Goal: Transaction & Acquisition: Purchase product/service

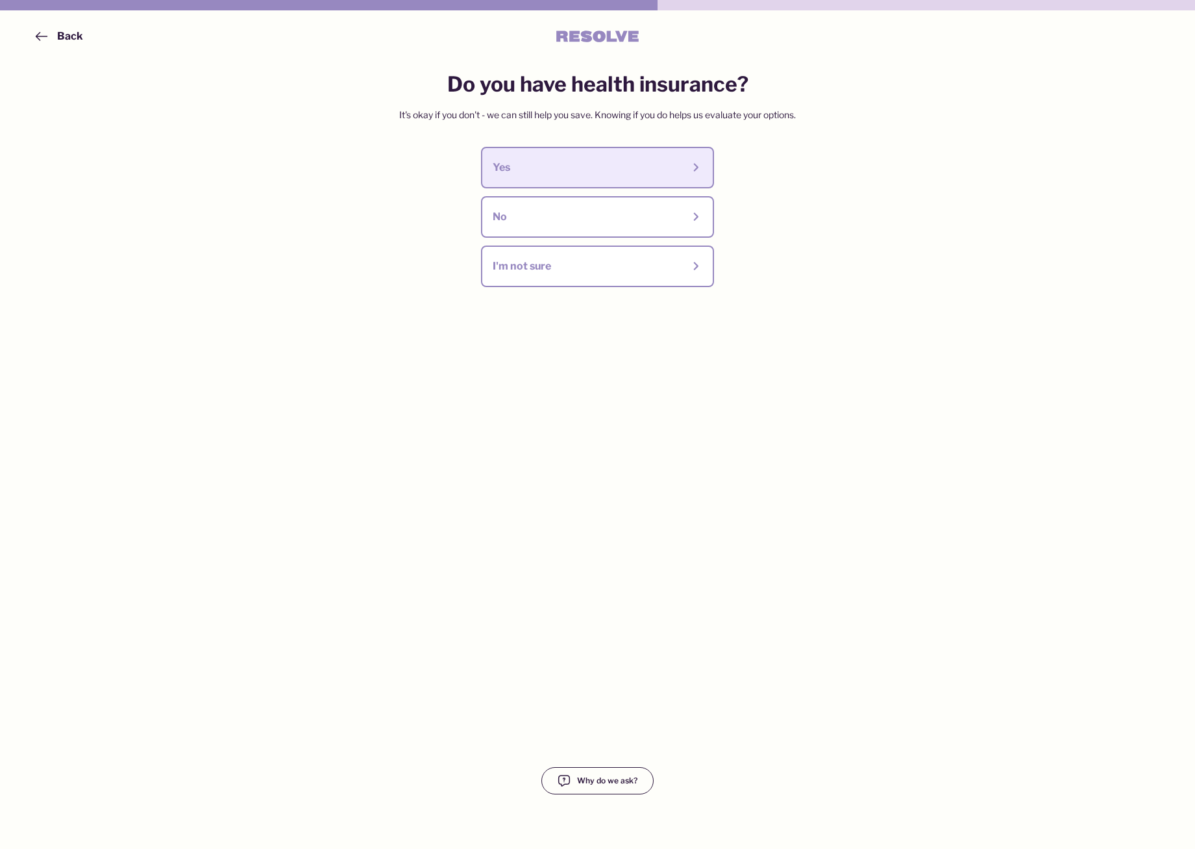
click at [545, 175] on div "Yes" at bounding box center [588, 167] width 190 height 14
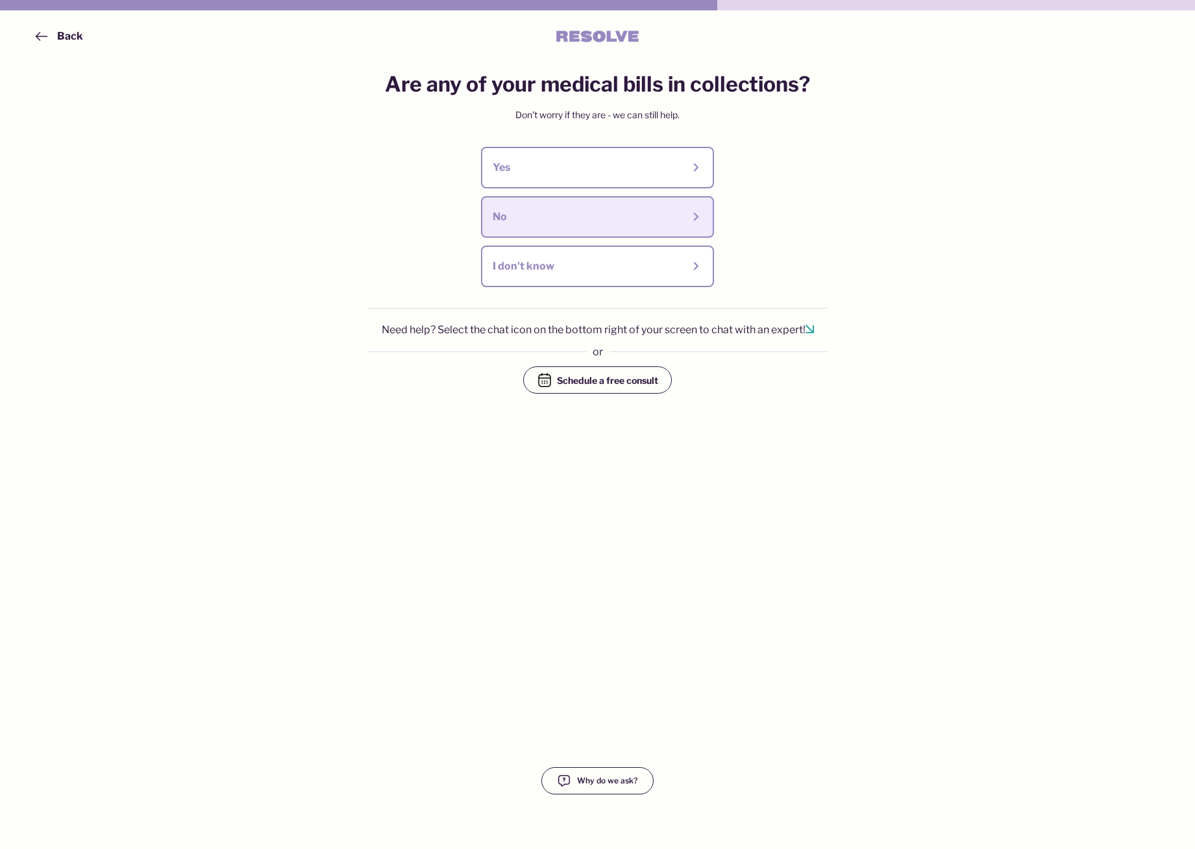
click at [564, 212] on div "No" at bounding box center [588, 217] width 190 height 14
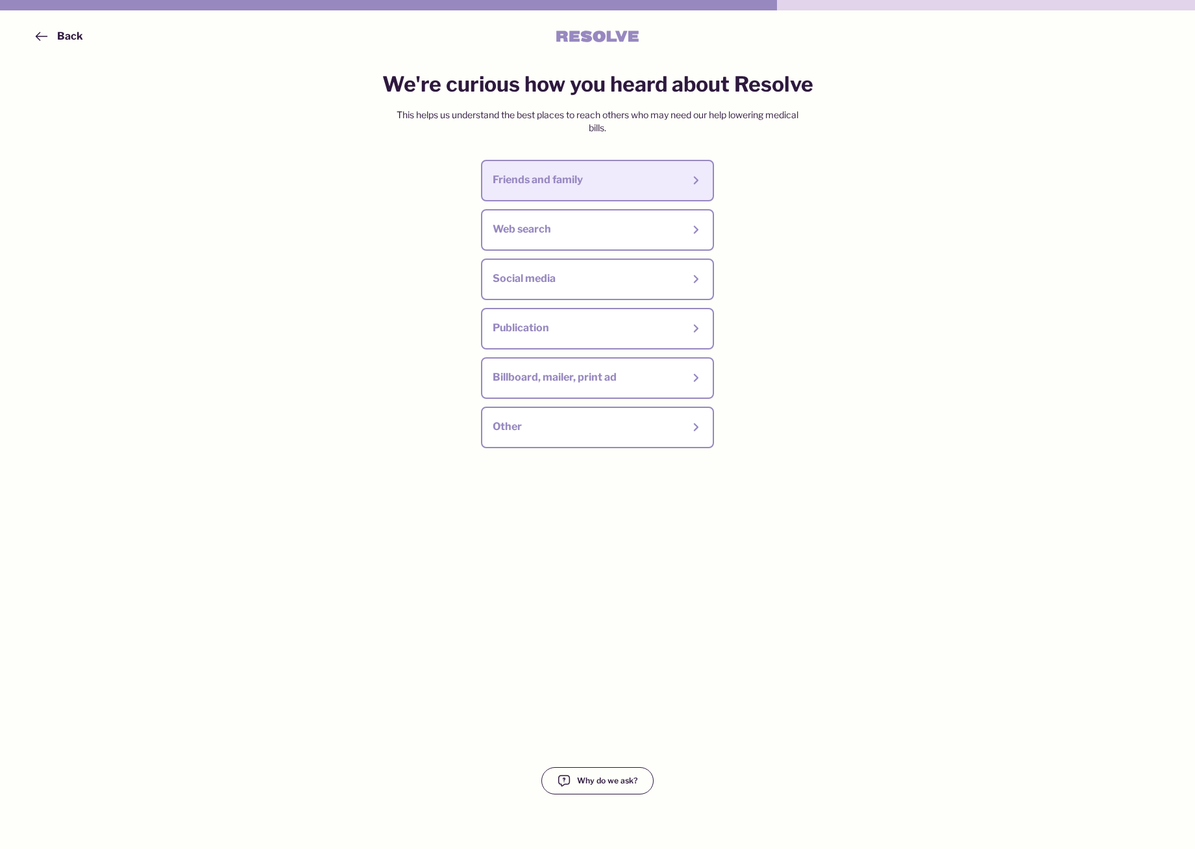
click at [569, 181] on div "Friends and family" at bounding box center [588, 180] width 190 height 14
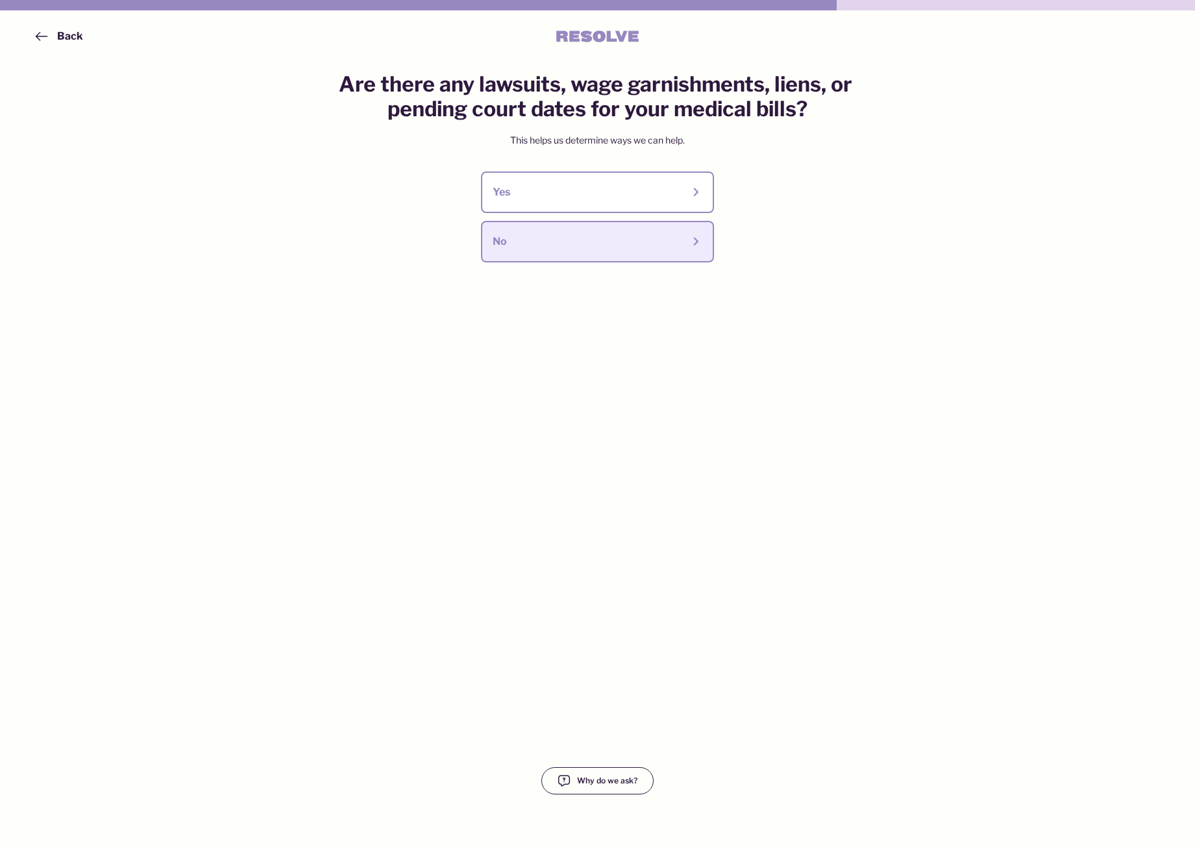
click at [561, 244] on div "No" at bounding box center [588, 241] width 190 height 14
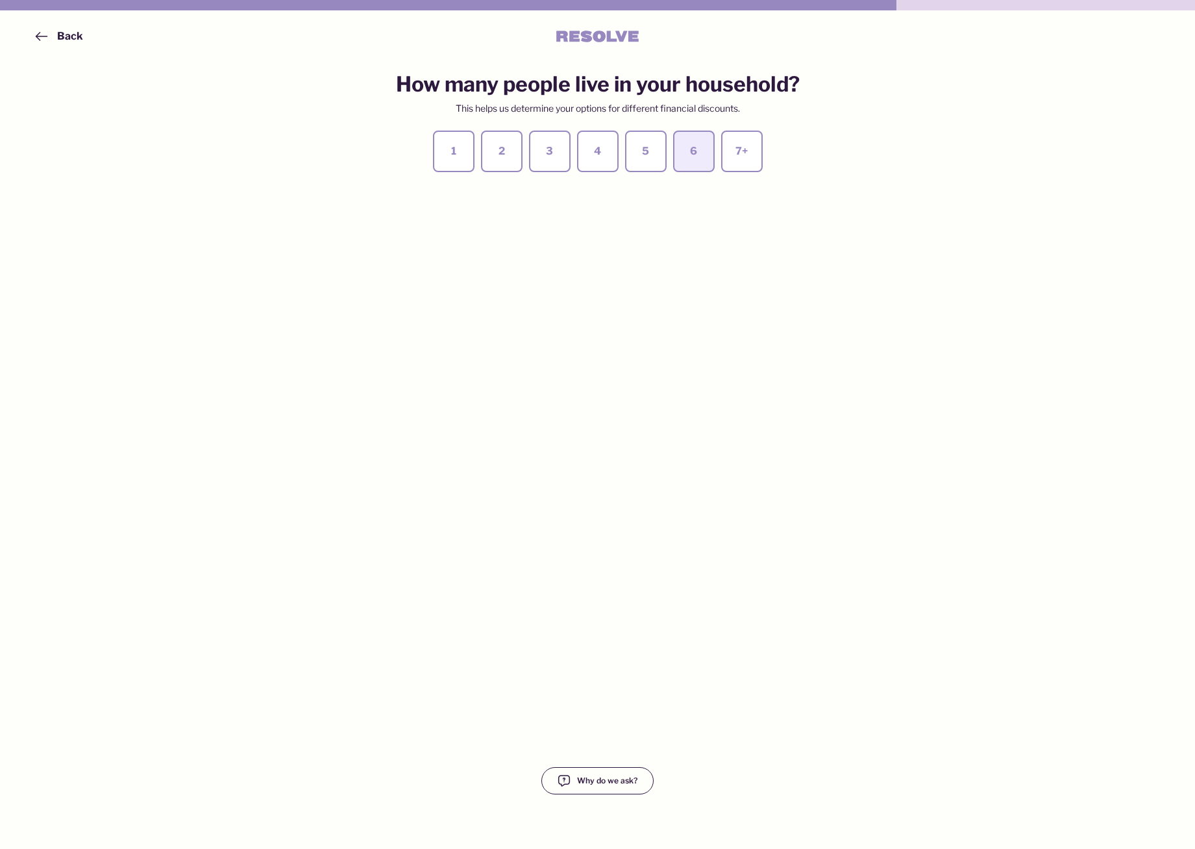
click at [705, 149] on button "6" at bounding box center [694, 152] width 42 height 42
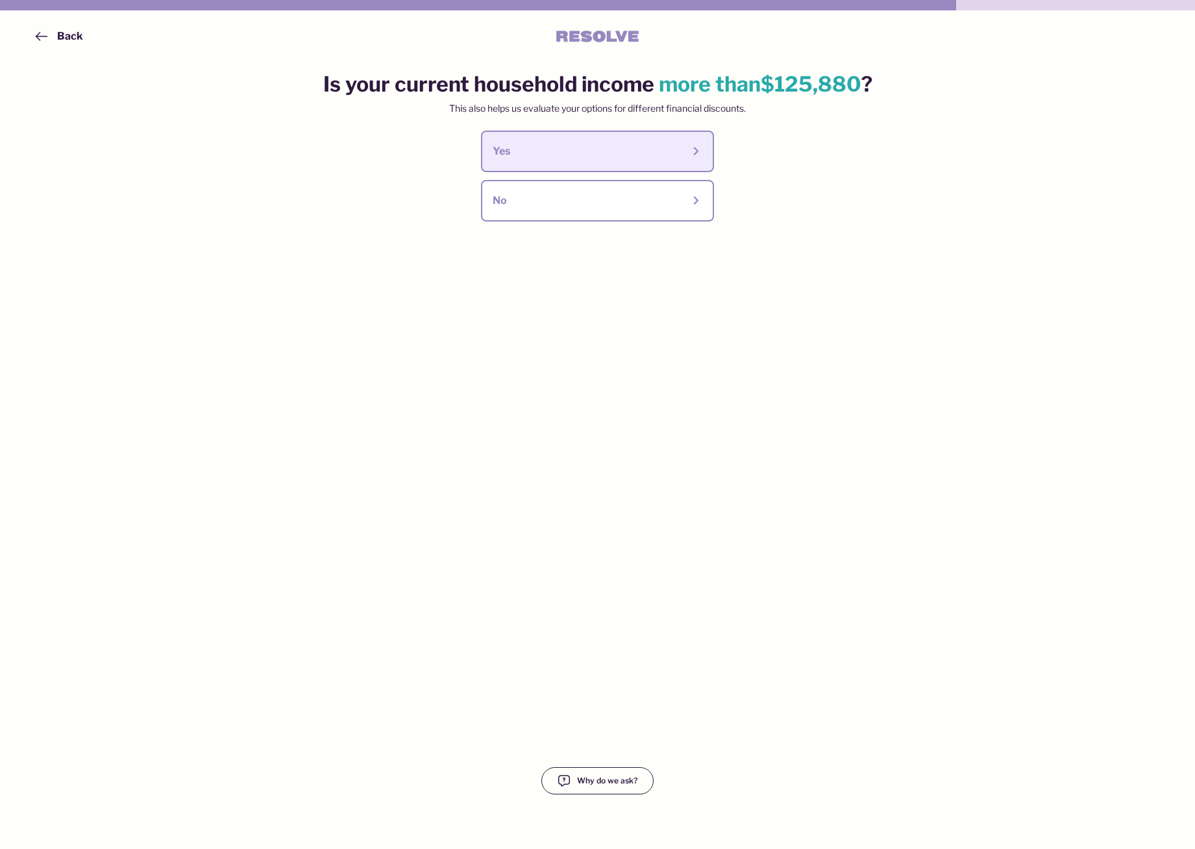
click at [574, 142] on button "Yes" at bounding box center [597, 152] width 233 height 42
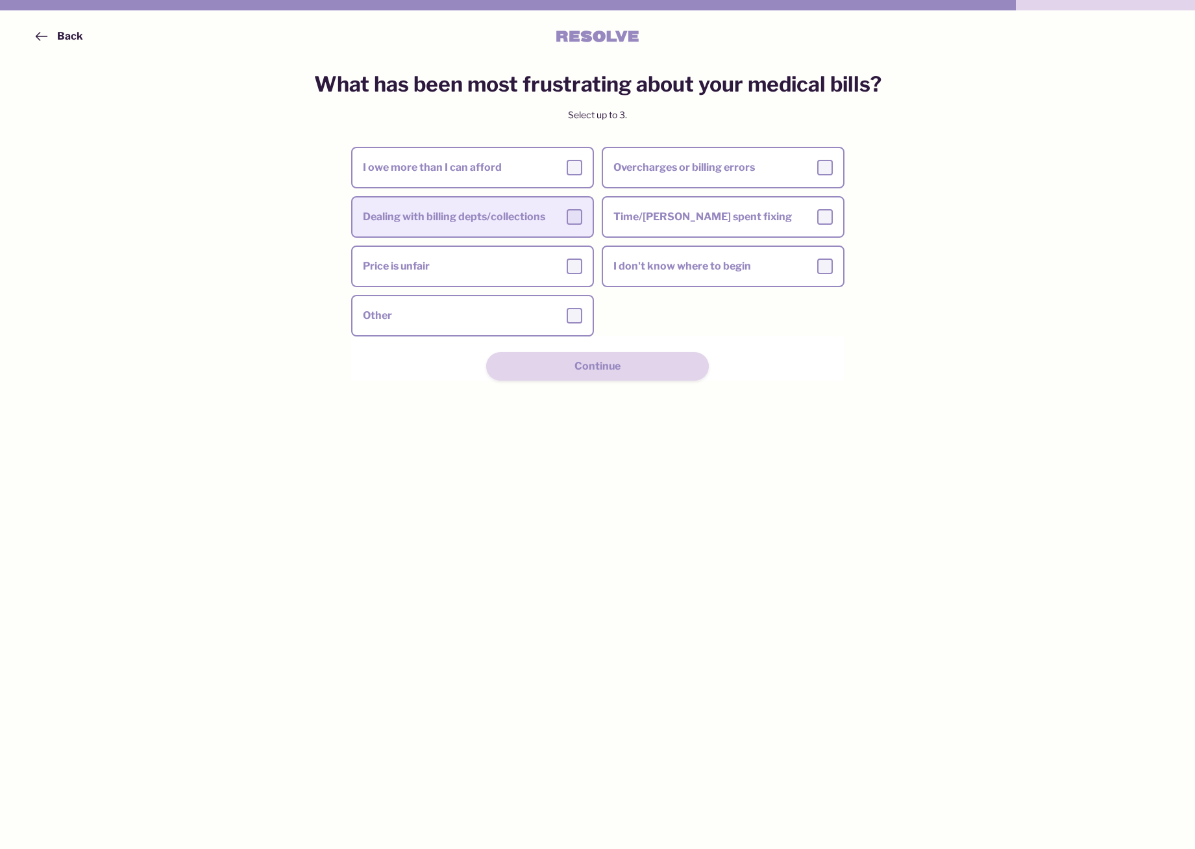
click at [508, 221] on div "Dealing with billing depts/collections" at bounding box center [472, 217] width 219 height 16
click at [0, 0] on input "Dealing with billing depts/collections" at bounding box center [0, 0] width 0 height 0
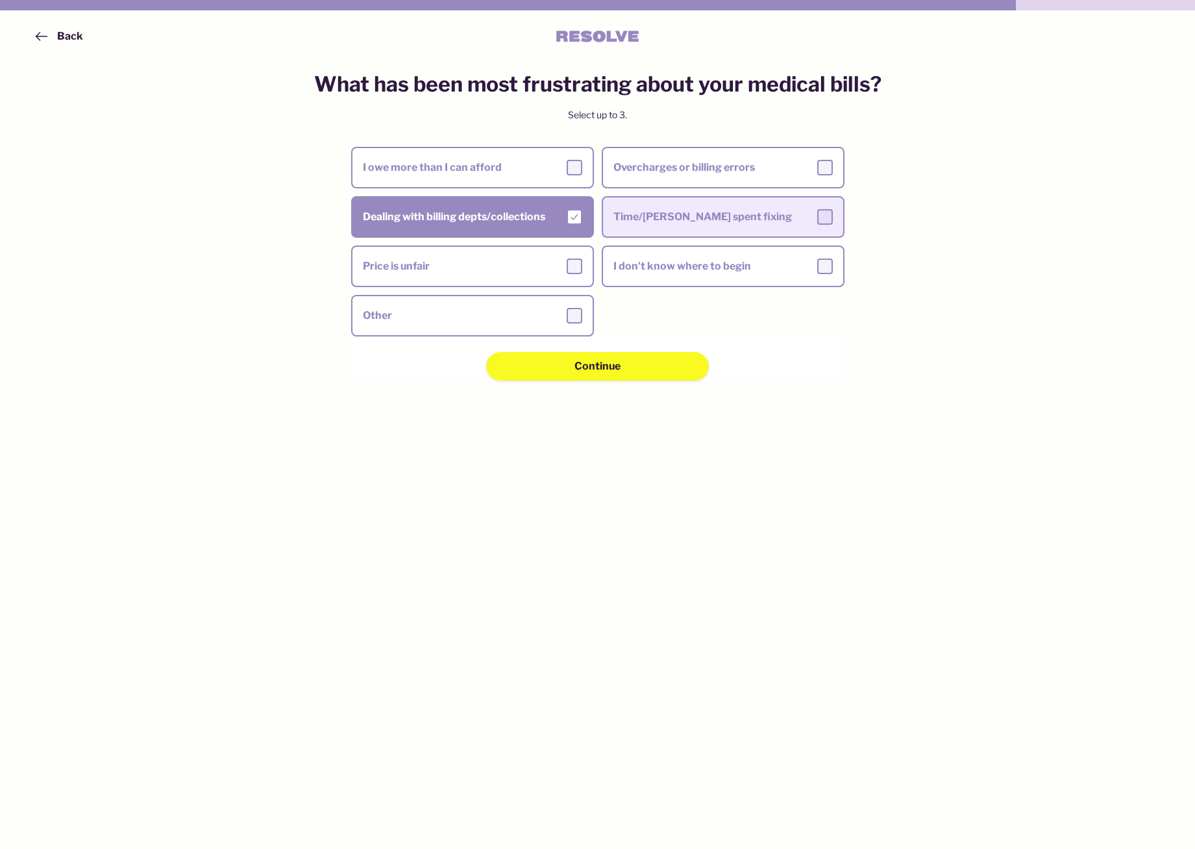
click at [765, 213] on div "Time/[PERSON_NAME] spent fixing" at bounding box center [723, 217] width 219 height 16
click at [0, 0] on input "Time/[PERSON_NAME] spent fixing" at bounding box center [0, 0] width 0 height 0
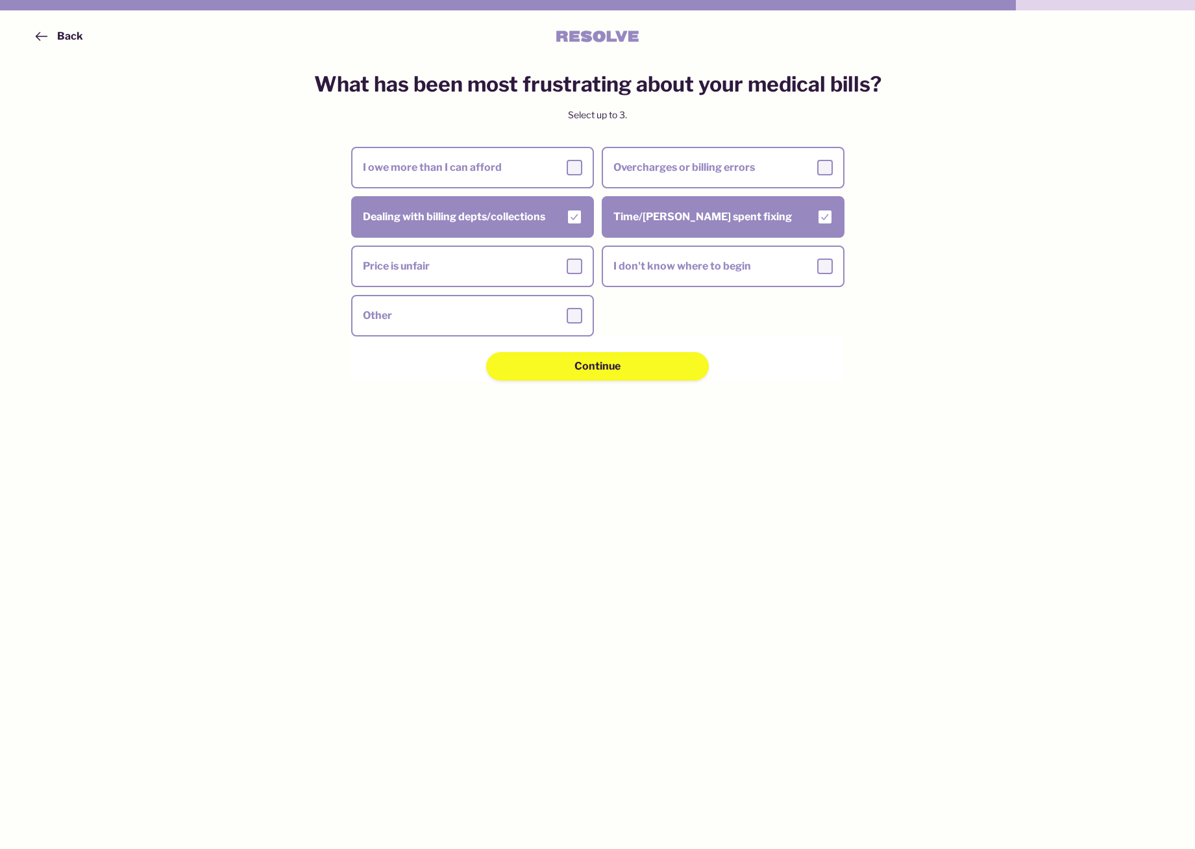
click at [600, 381] on div "What has been most frustrating about your medical bills? Select up to 3. I owe …" at bounding box center [597, 441] width 619 height 738
click at [574, 373] on div "Continue" at bounding box center [597, 366] width 131 height 14
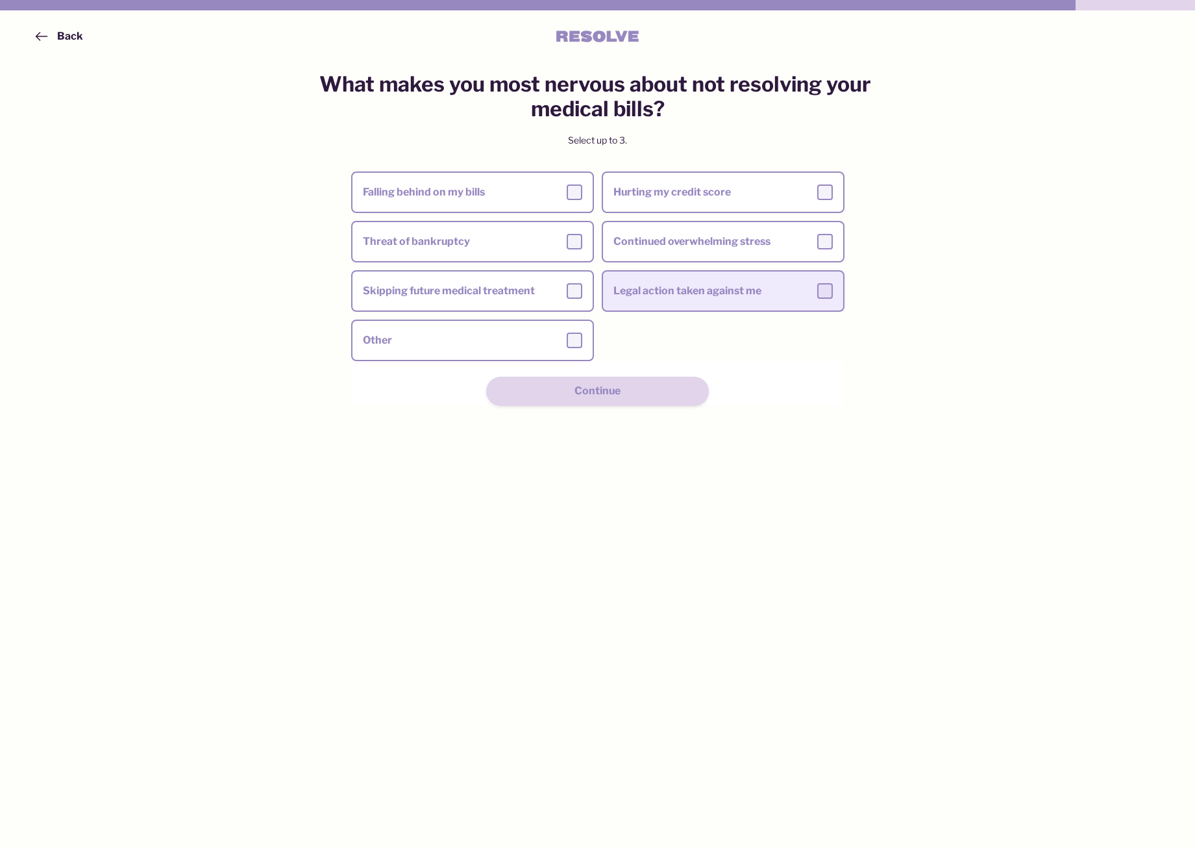
click at [612, 272] on div "Legal action taken against me" at bounding box center [723, 290] width 240 height 39
click at [682, 286] on div "Legal action taken against me" at bounding box center [723, 291] width 219 height 16
click at [0, 0] on input "Legal action taken against me" at bounding box center [0, 0] width 0 height 0
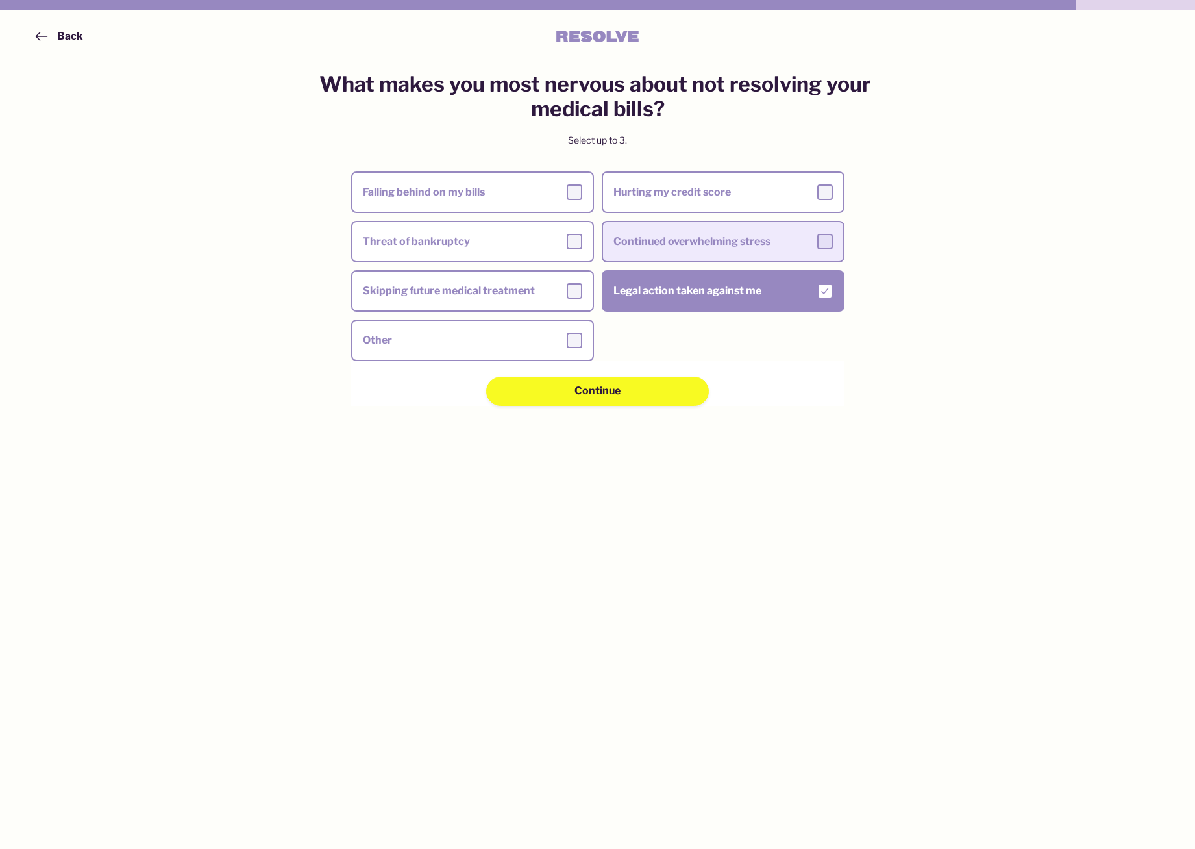
click at [694, 226] on label "Continued overwhelming stress" at bounding box center [723, 241] width 240 height 36
click at [0, 0] on input "Continued overwhelming stress" at bounding box center [0, 0] width 0 height 0
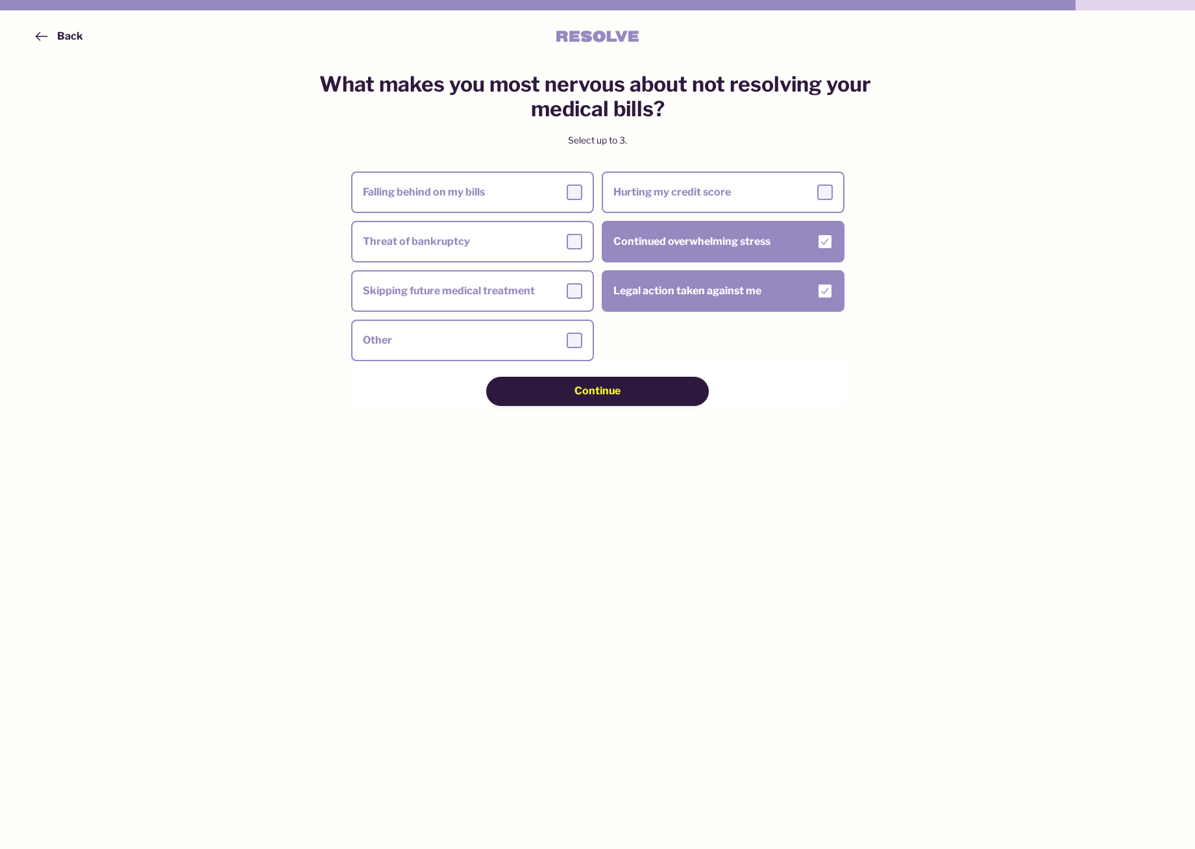
click at [641, 384] on div "Continue" at bounding box center [597, 391] width 131 height 14
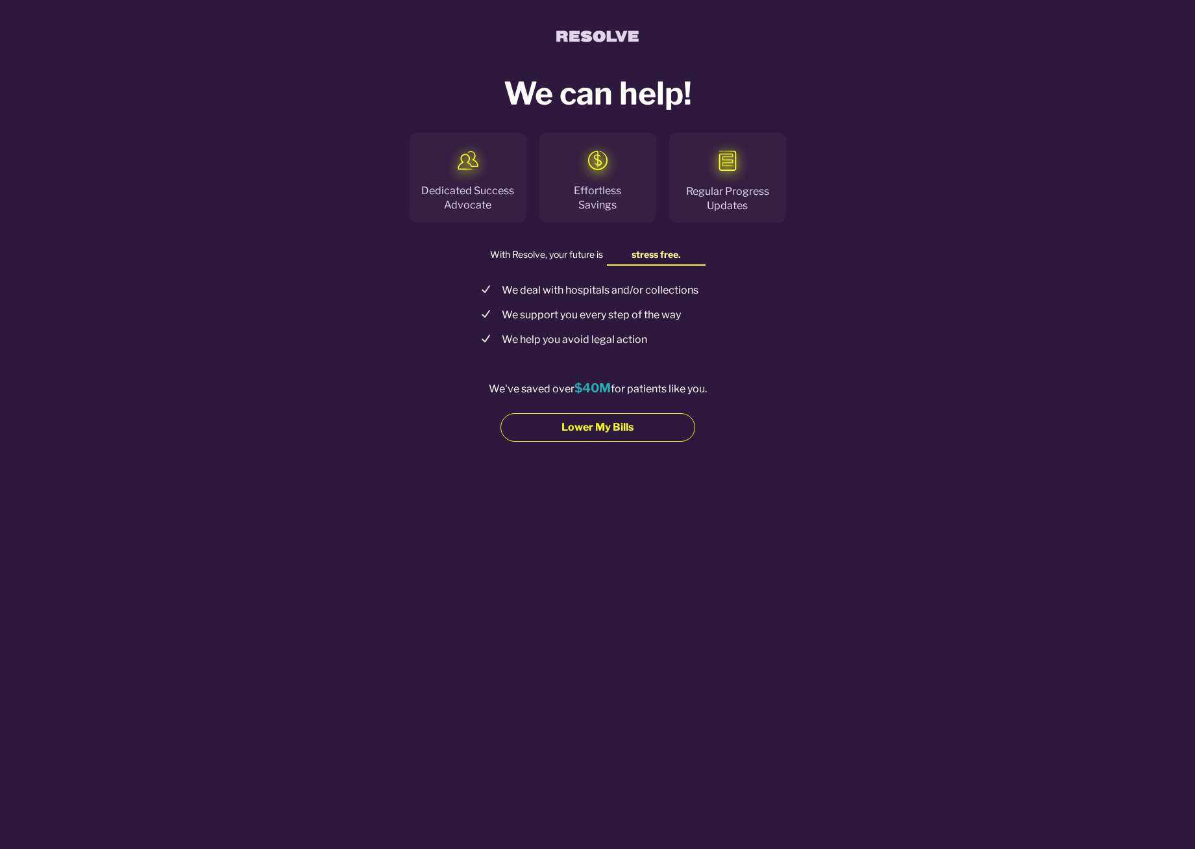
click at [607, 436] on button "Lower My Bills" at bounding box center [598, 427] width 195 height 29
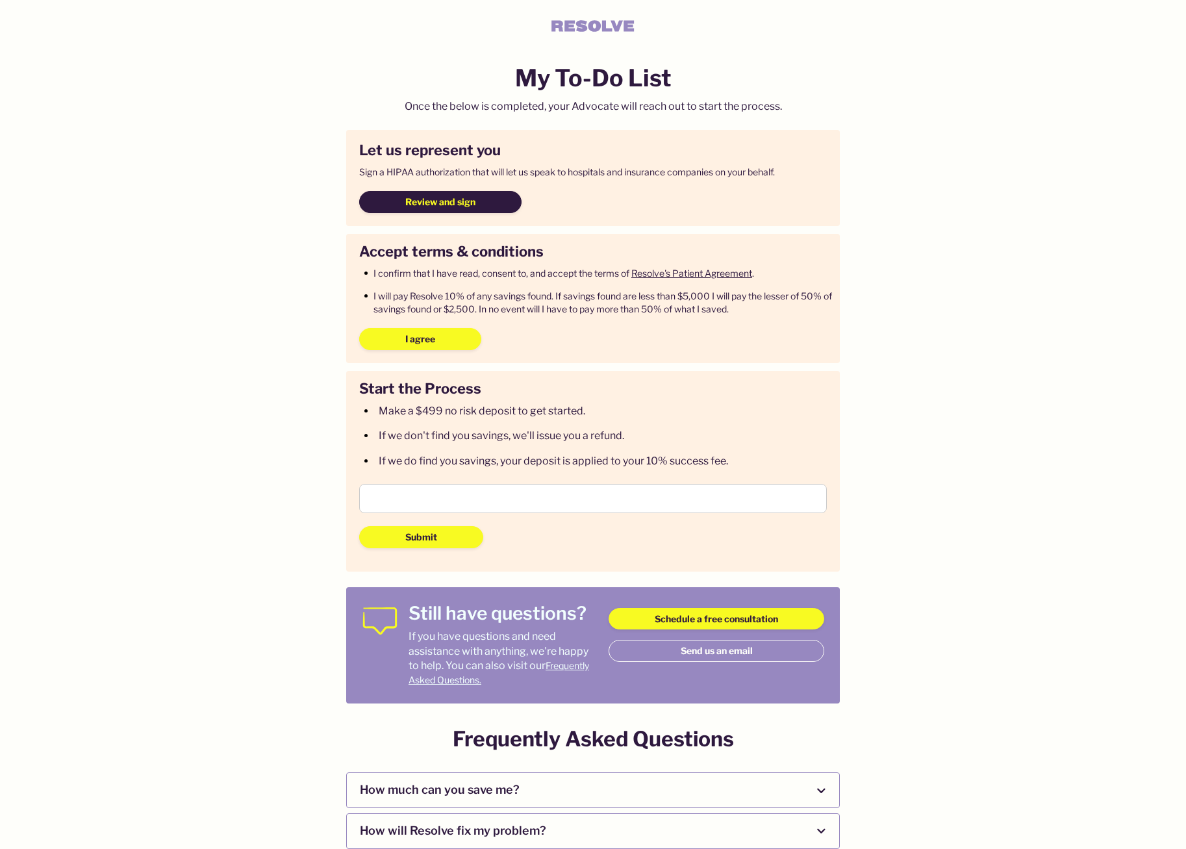
click at [470, 203] on span "Review and sign" at bounding box center [440, 201] width 70 height 13
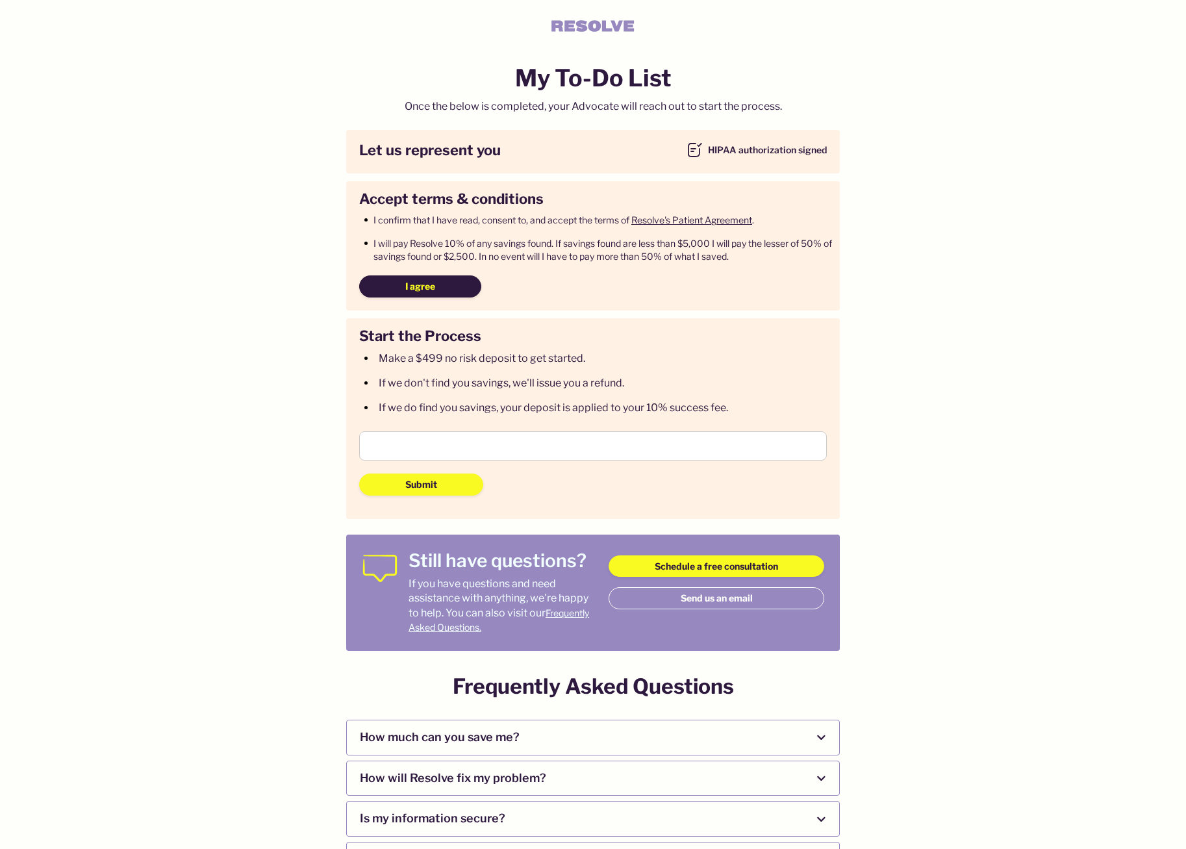
click at [473, 279] on button "I agree" at bounding box center [420, 286] width 122 height 22
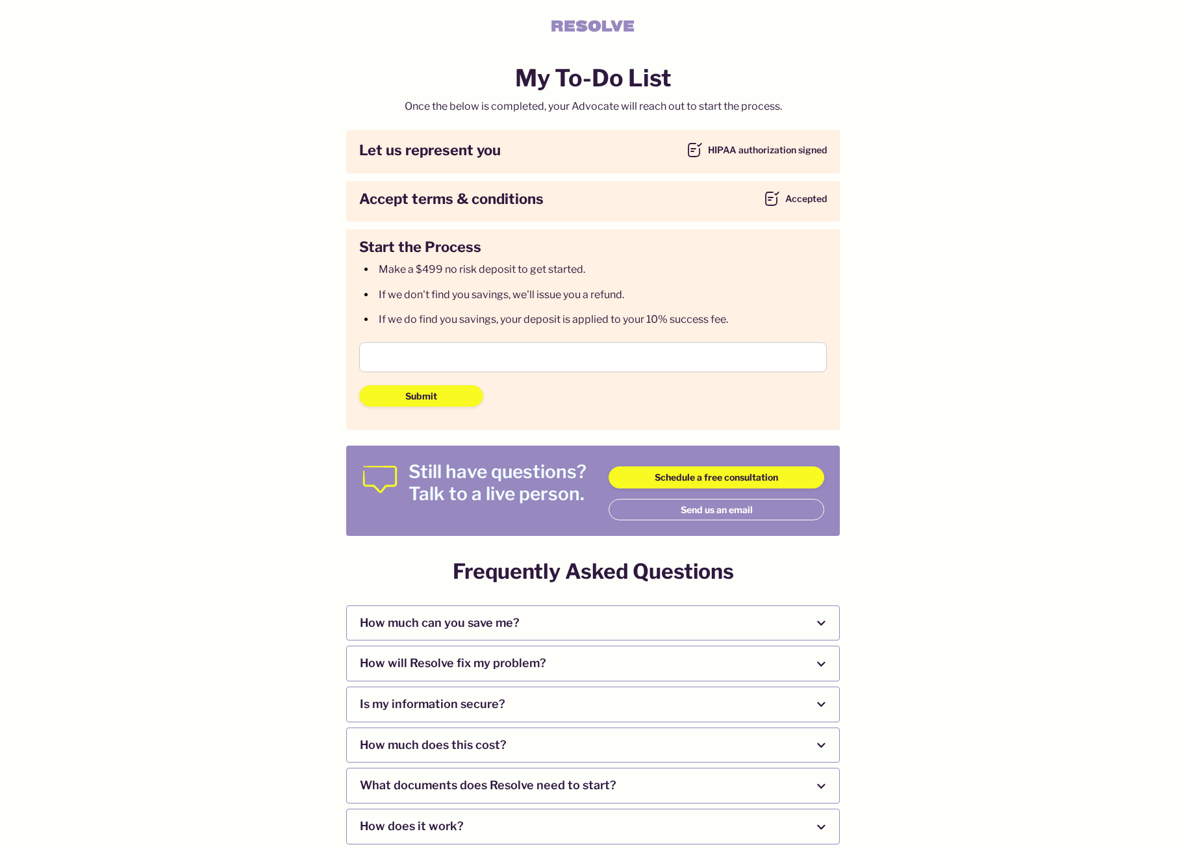
click at [463, 363] on iframe at bounding box center [592, 357] width 445 height 12
click at [429, 402] on span "Submit" at bounding box center [421, 396] width 32 height 13
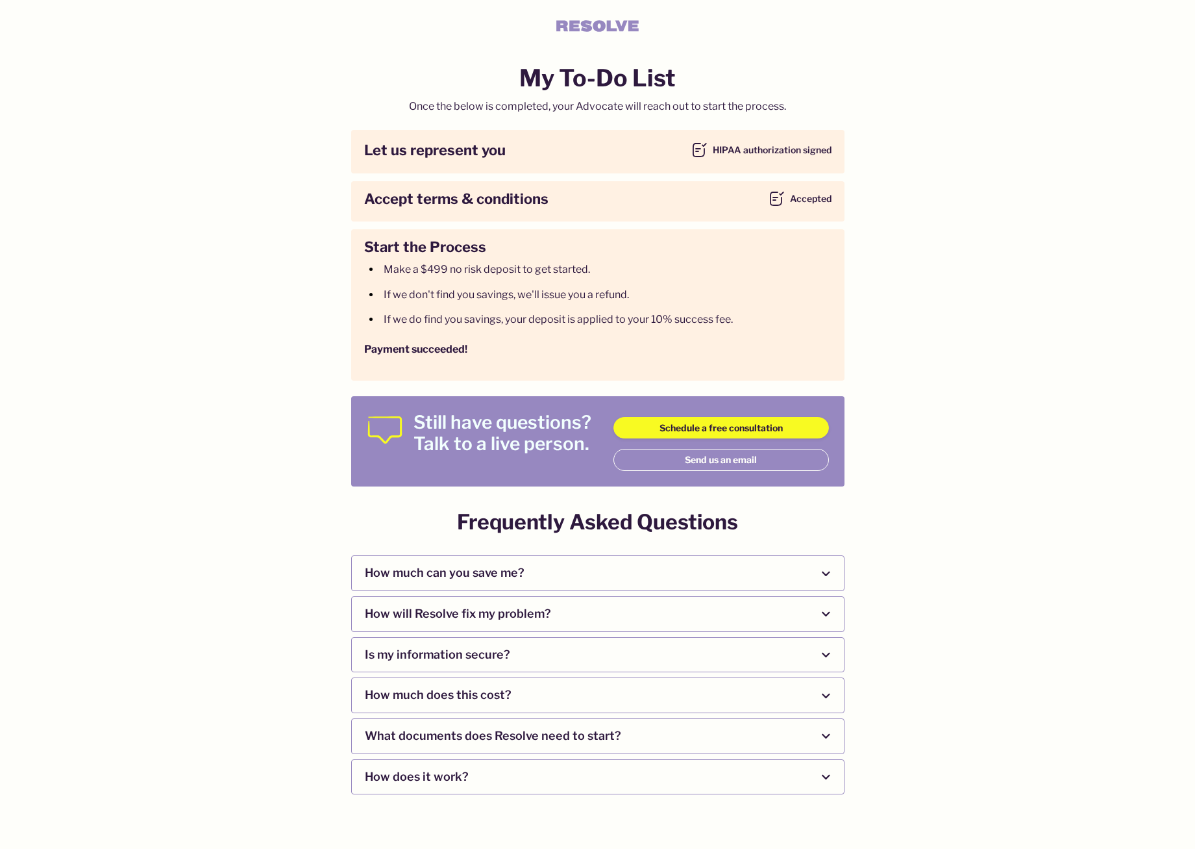
click at [491, 56] on main "My To-Do List Once the below is completed, your Advocate will reach out to star…" at bounding box center [597, 424] width 1195 height 849
click at [238, 145] on main "My To-Do List Once the below is completed, your Advocate will reach out to star…" at bounding box center [597, 424] width 1195 height 849
click at [501, 347] on div "Payment succeeded!" at bounding box center [598, 349] width 468 height 14
click at [995, 434] on main "My To-Do List Once the below is completed, your Advocate will reach out to star…" at bounding box center [597, 424] width 1195 height 849
click at [605, 80] on h2 "My To-Do List" at bounding box center [597, 78] width 156 height 32
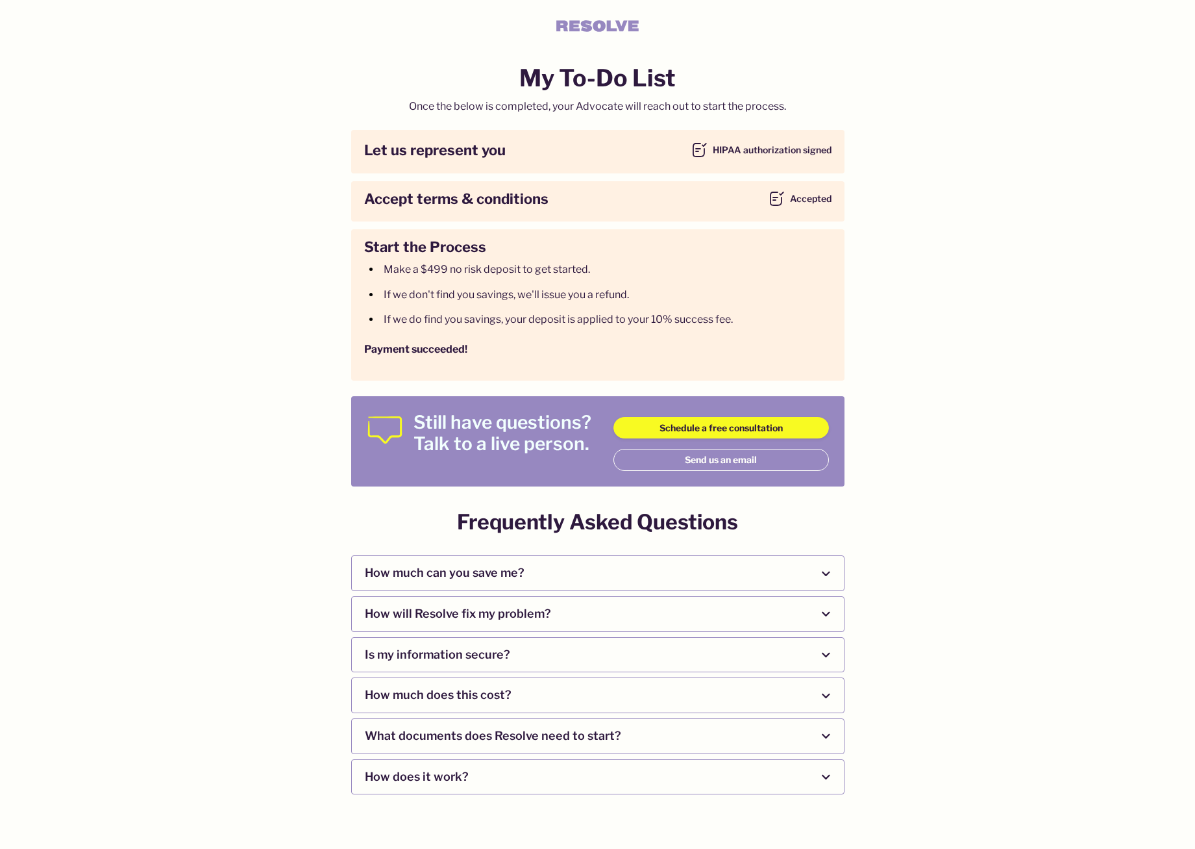
click at [311, 94] on div "My To-Do List Once the below is completed, your Advocate will reach out to star…" at bounding box center [598, 274] width 582 height 425
